Goal: Transaction & Acquisition: Purchase product/service

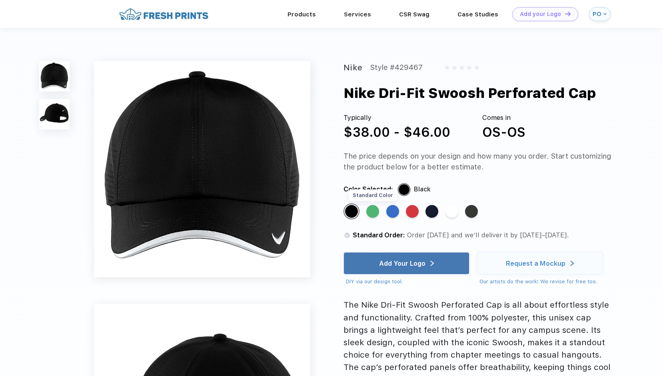
click at [374, 215] on div "Standard Color" at bounding box center [372, 211] width 13 height 13
